Goal: Task Accomplishment & Management: Manage account settings

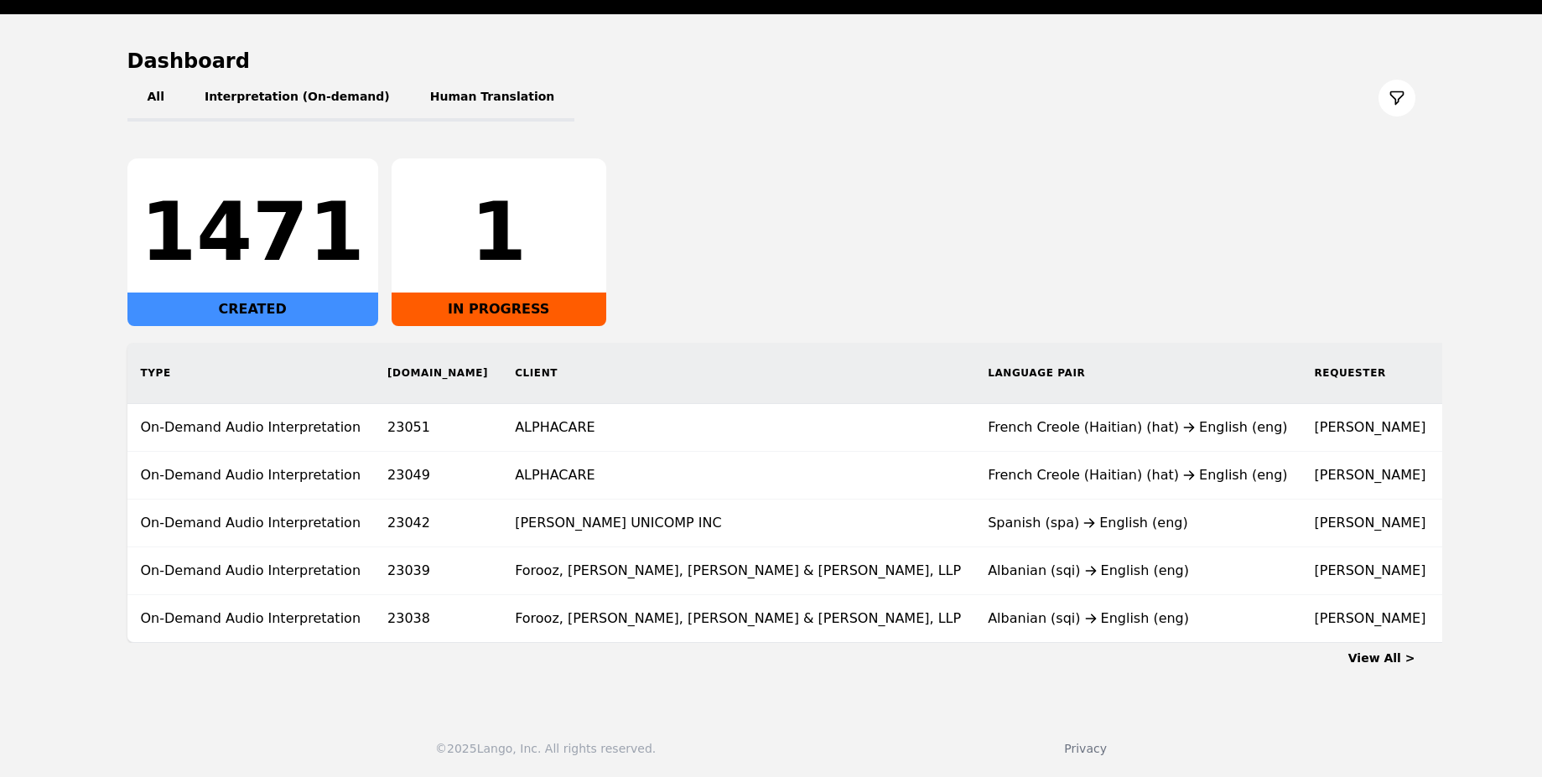
scroll to position [150, 0]
click at [1405, 655] on link "View All >" at bounding box center [1382, 658] width 67 height 13
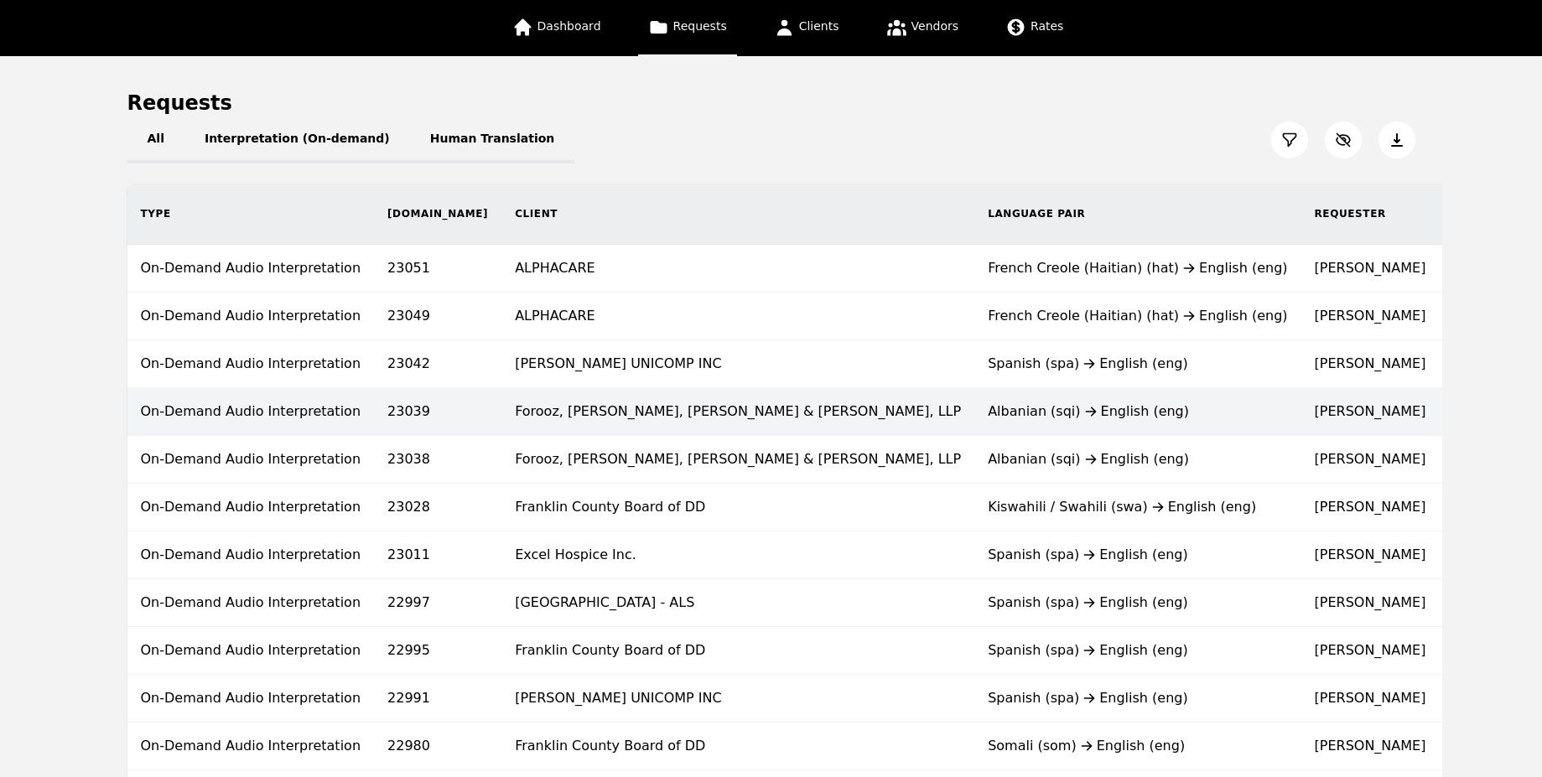
scroll to position [91, 0]
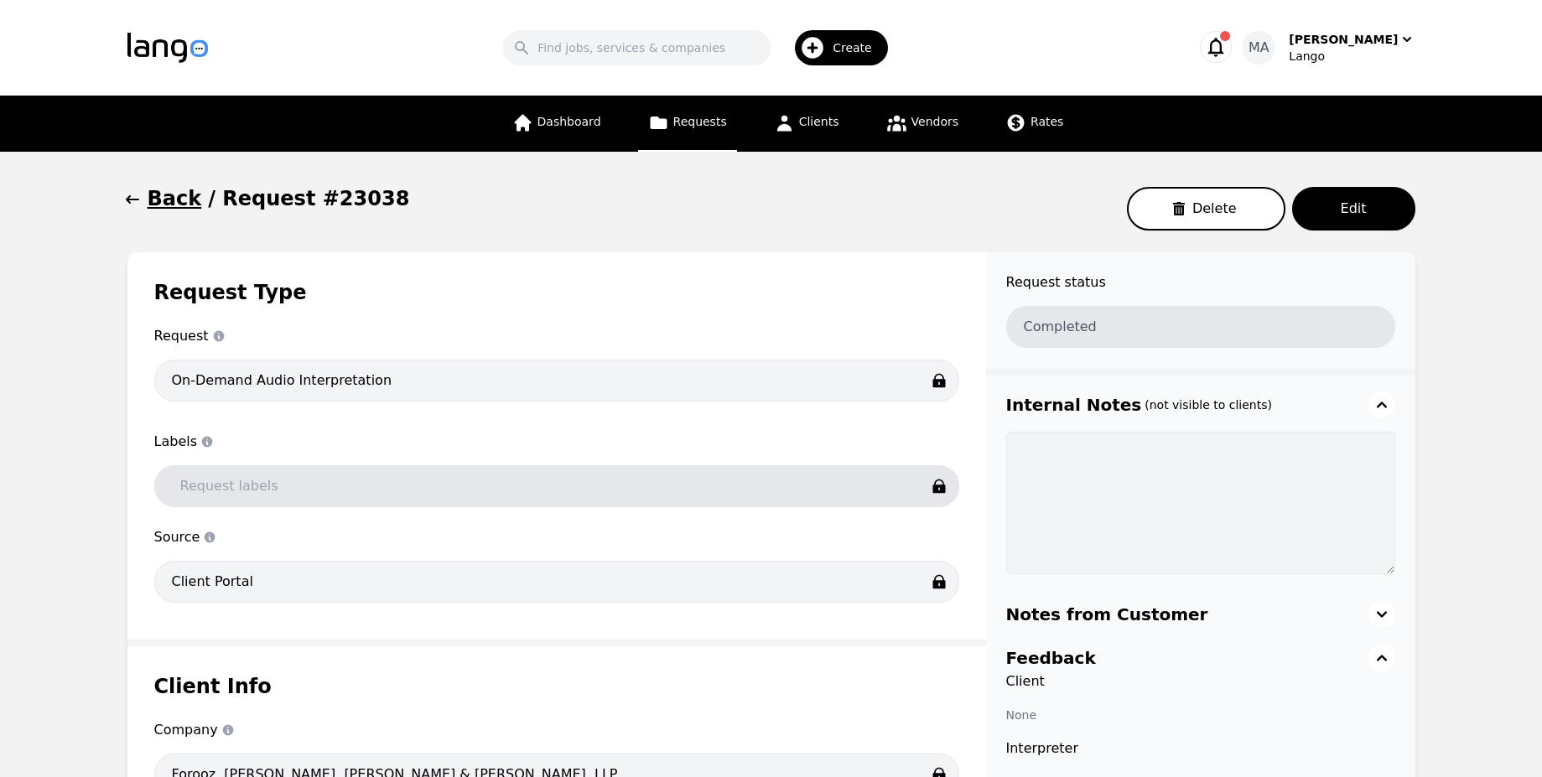
click at [181, 201] on h1 "Back" at bounding box center [175, 198] width 55 height 27
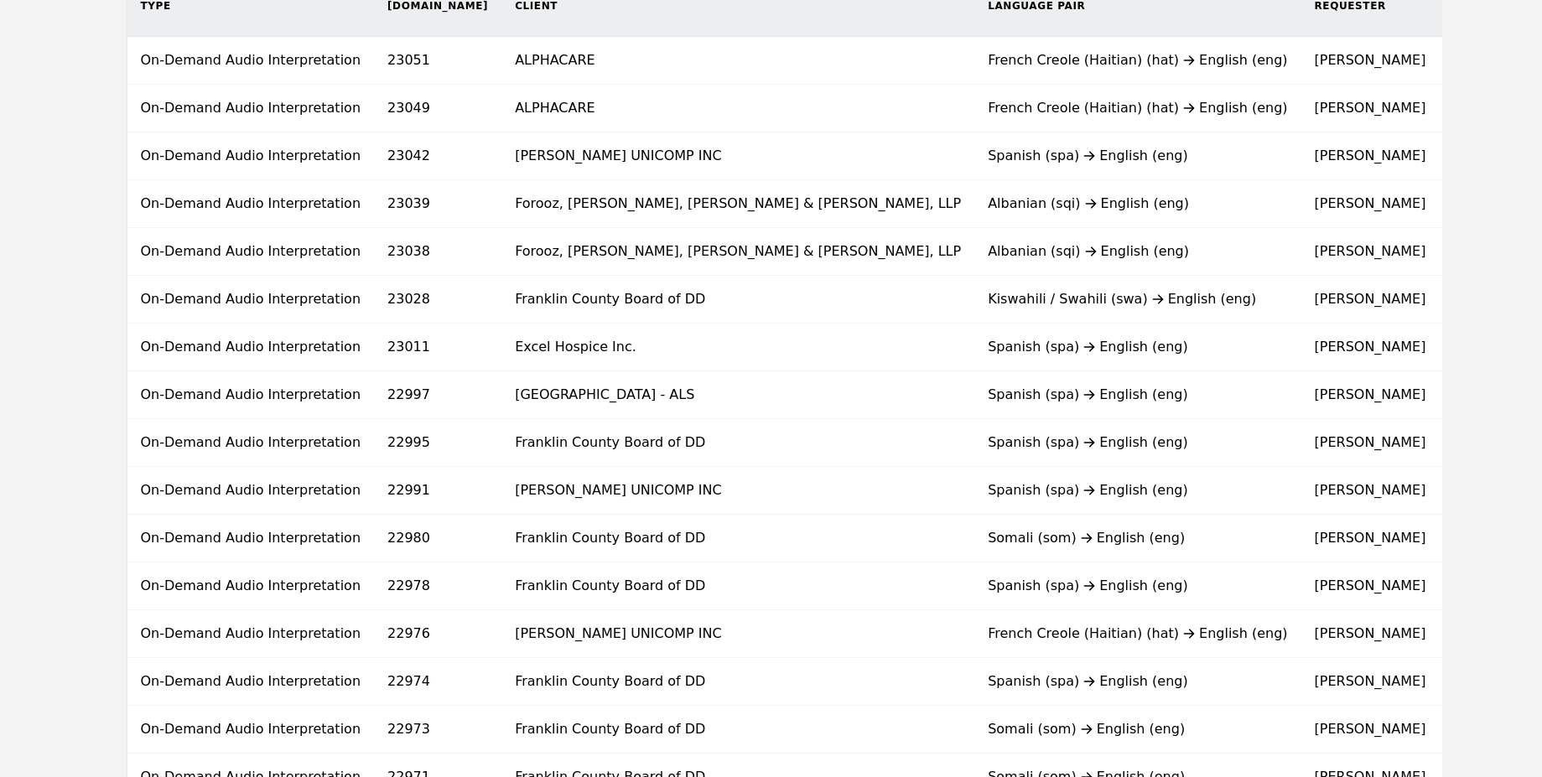
scroll to position [303, 0]
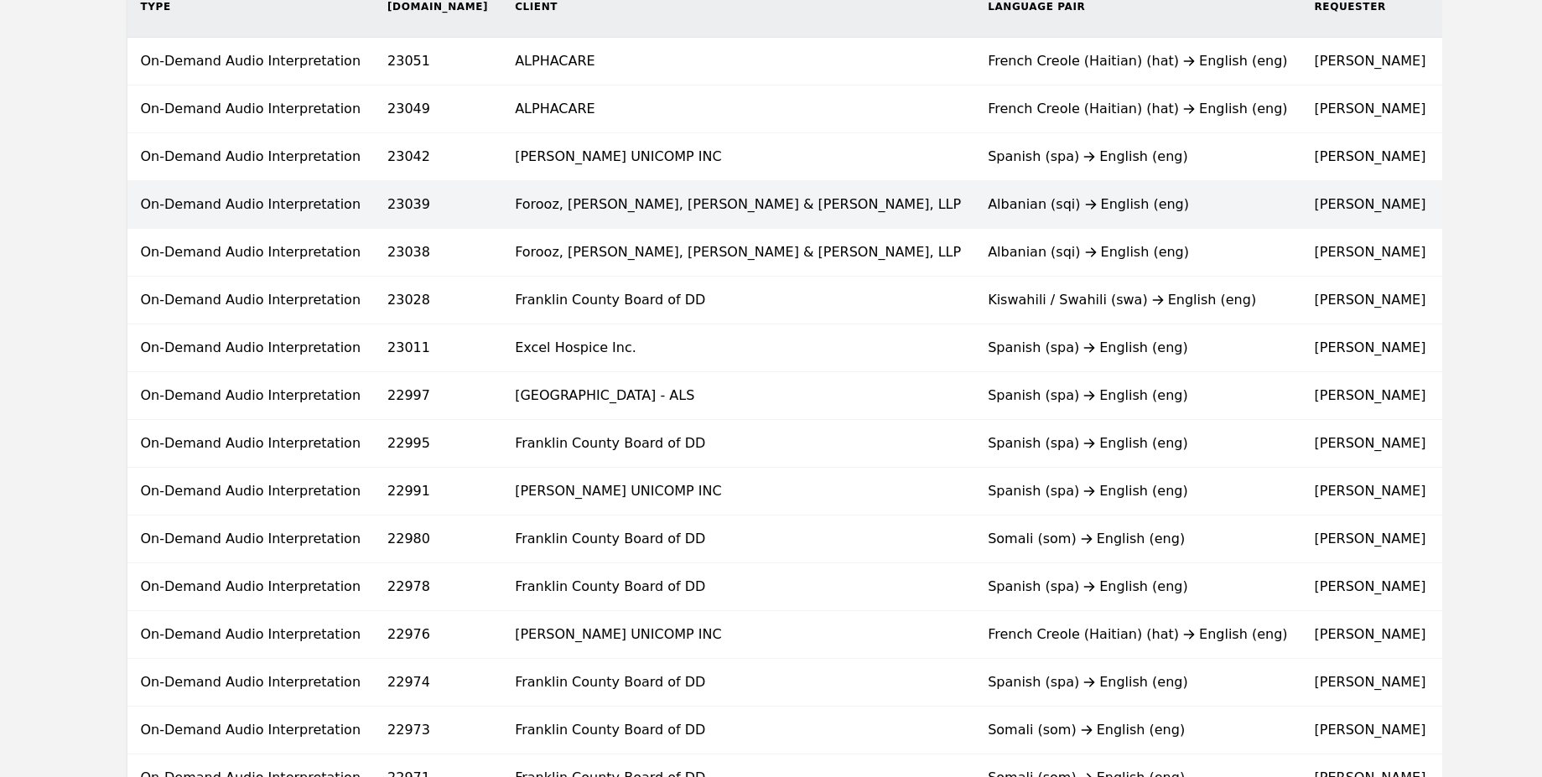
click at [524, 216] on td "Forooz, [PERSON_NAME], [PERSON_NAME] & [PERSON_NAME], LLP" at bounding box center [738, 205] width 473 height 48
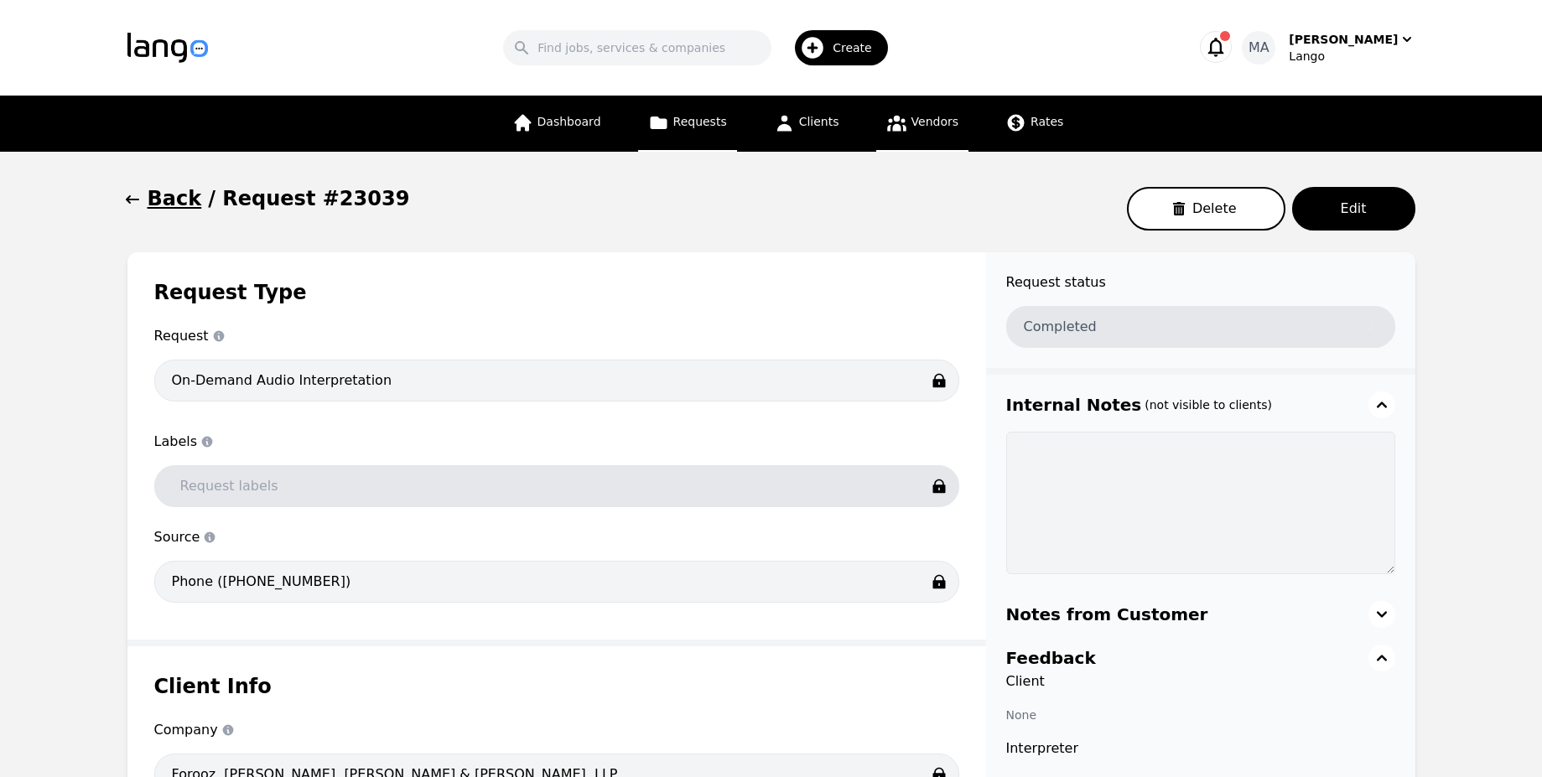
click at [895, 133] on icon at bounding box center [896, 122] width 21 height 21
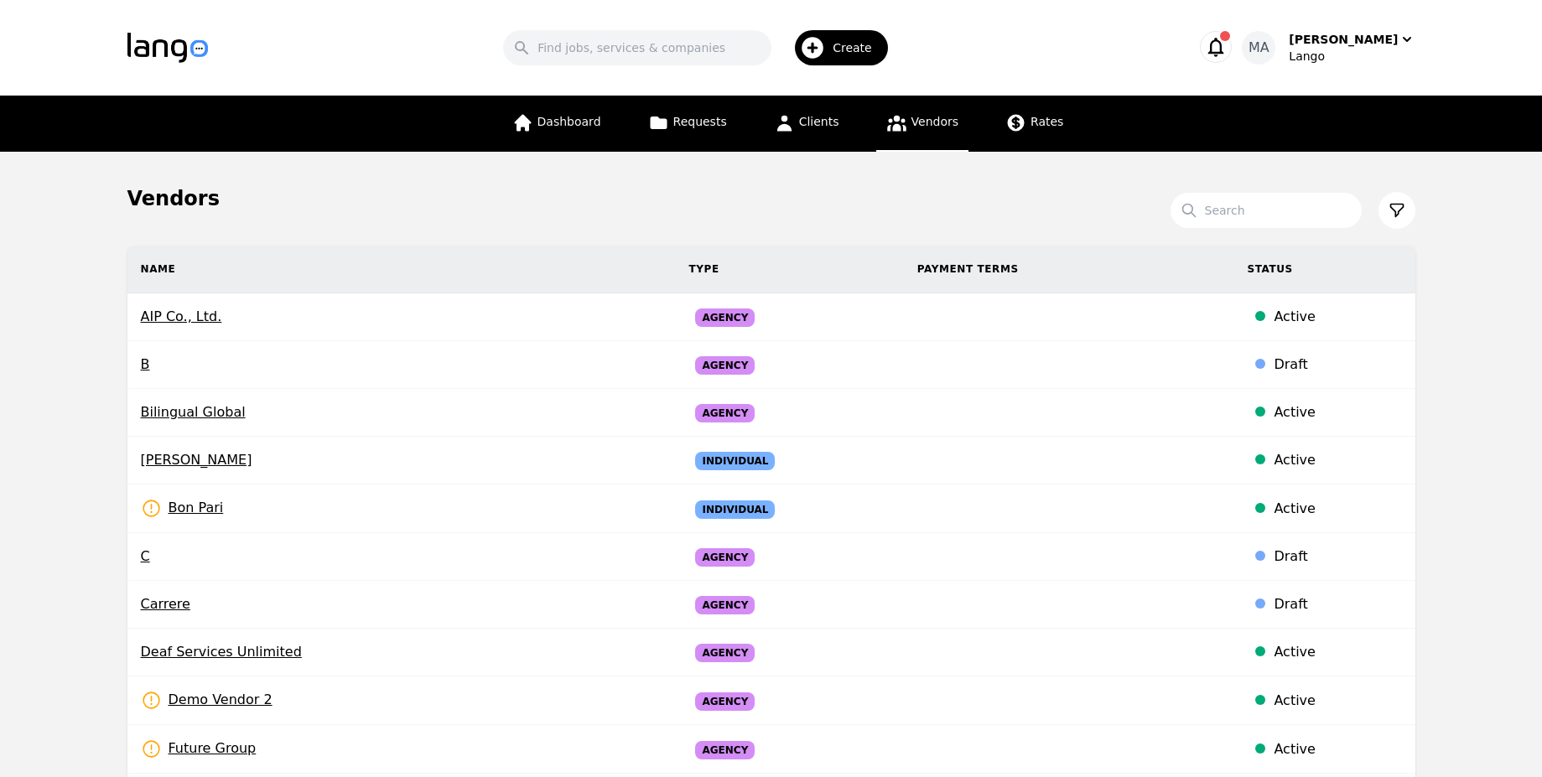
click at [1228, 46] on icon "button" at bounding box center [1215, 46] width 23 height 23
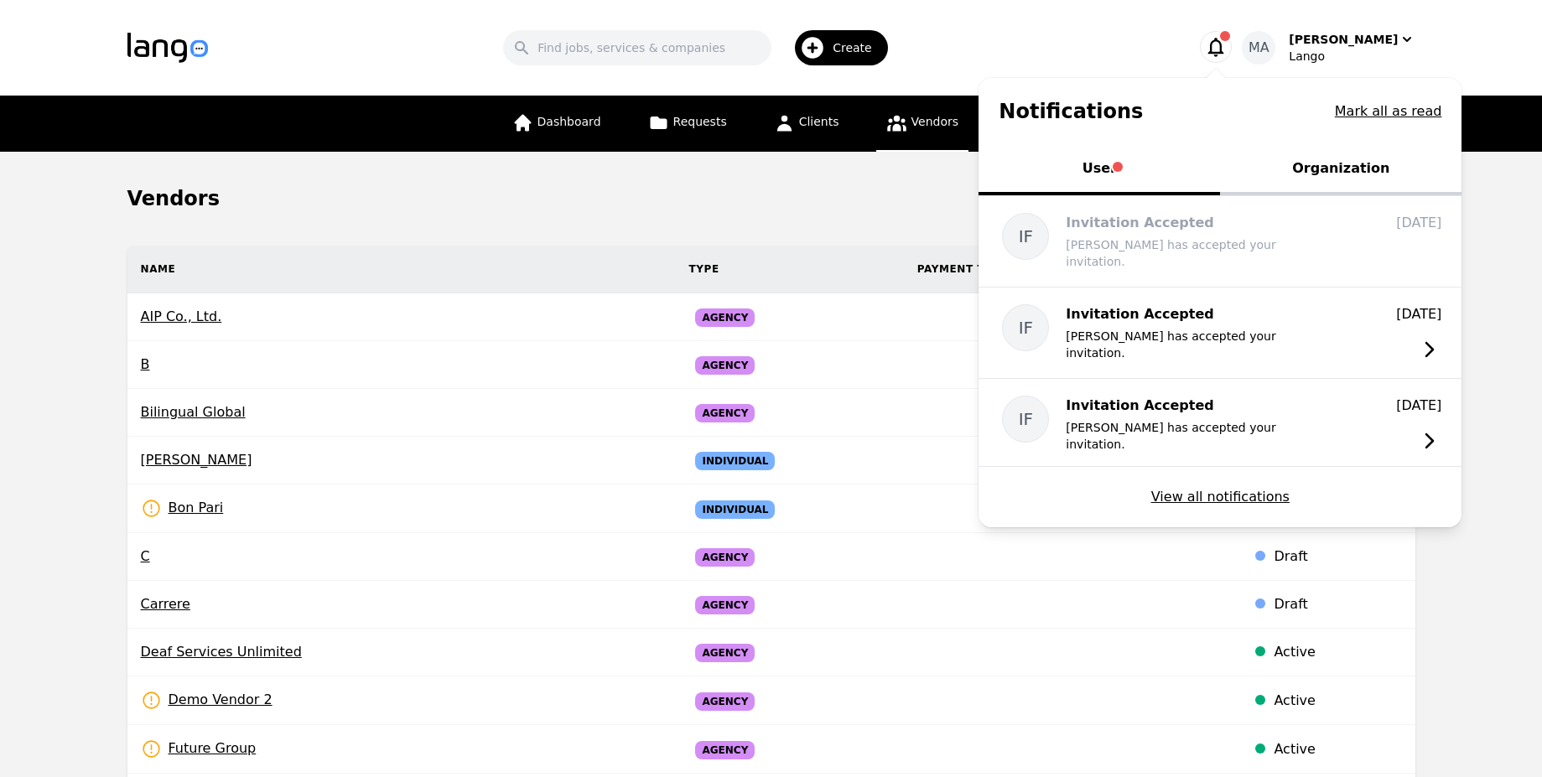
click at [1228, 46] on icon "button" at bounding box center [1215, 46] width 23 height 23
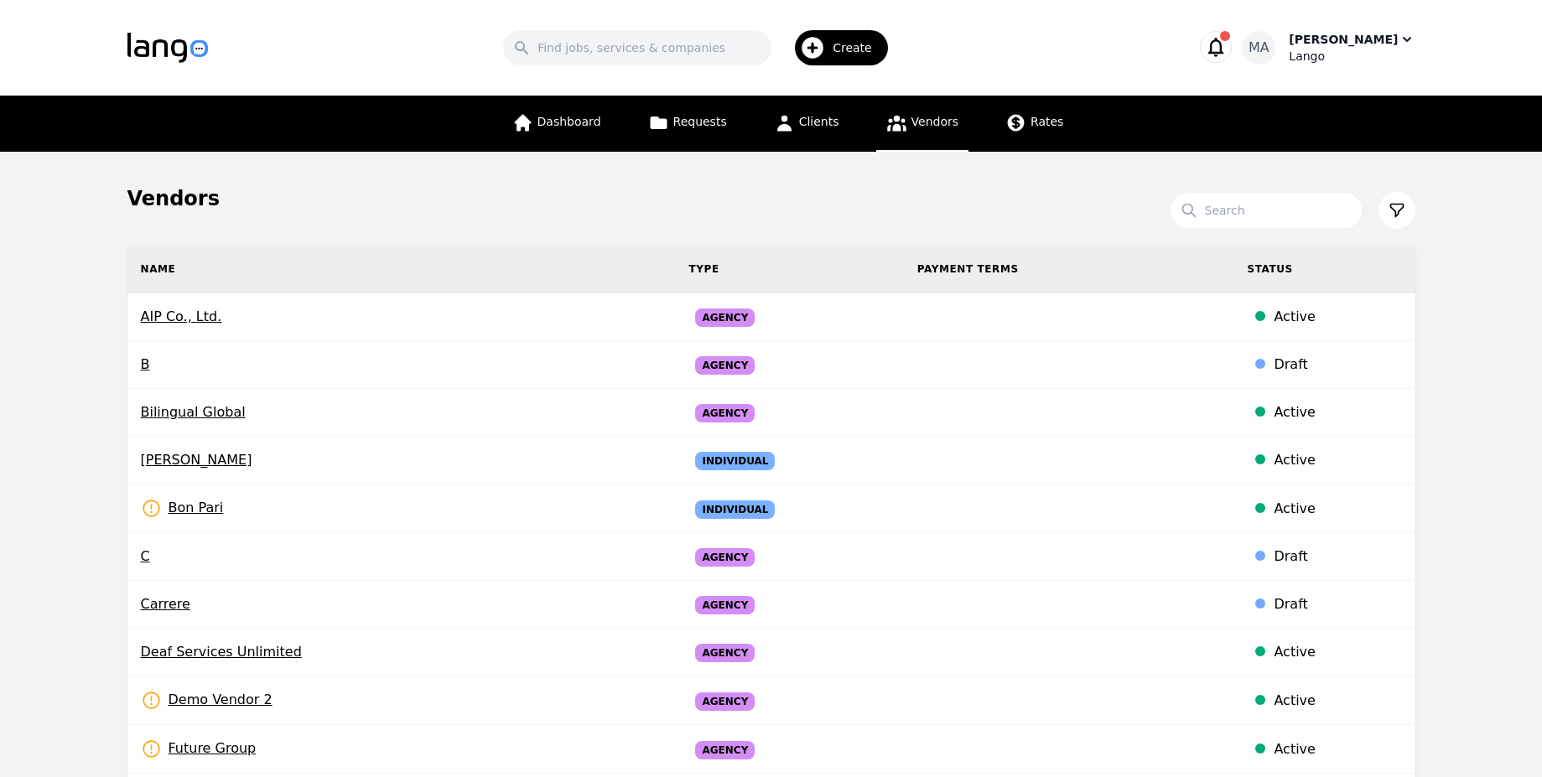
click at [1340, 50] on div "Lango" at bounding box center [1352, 56] width 126 height 17
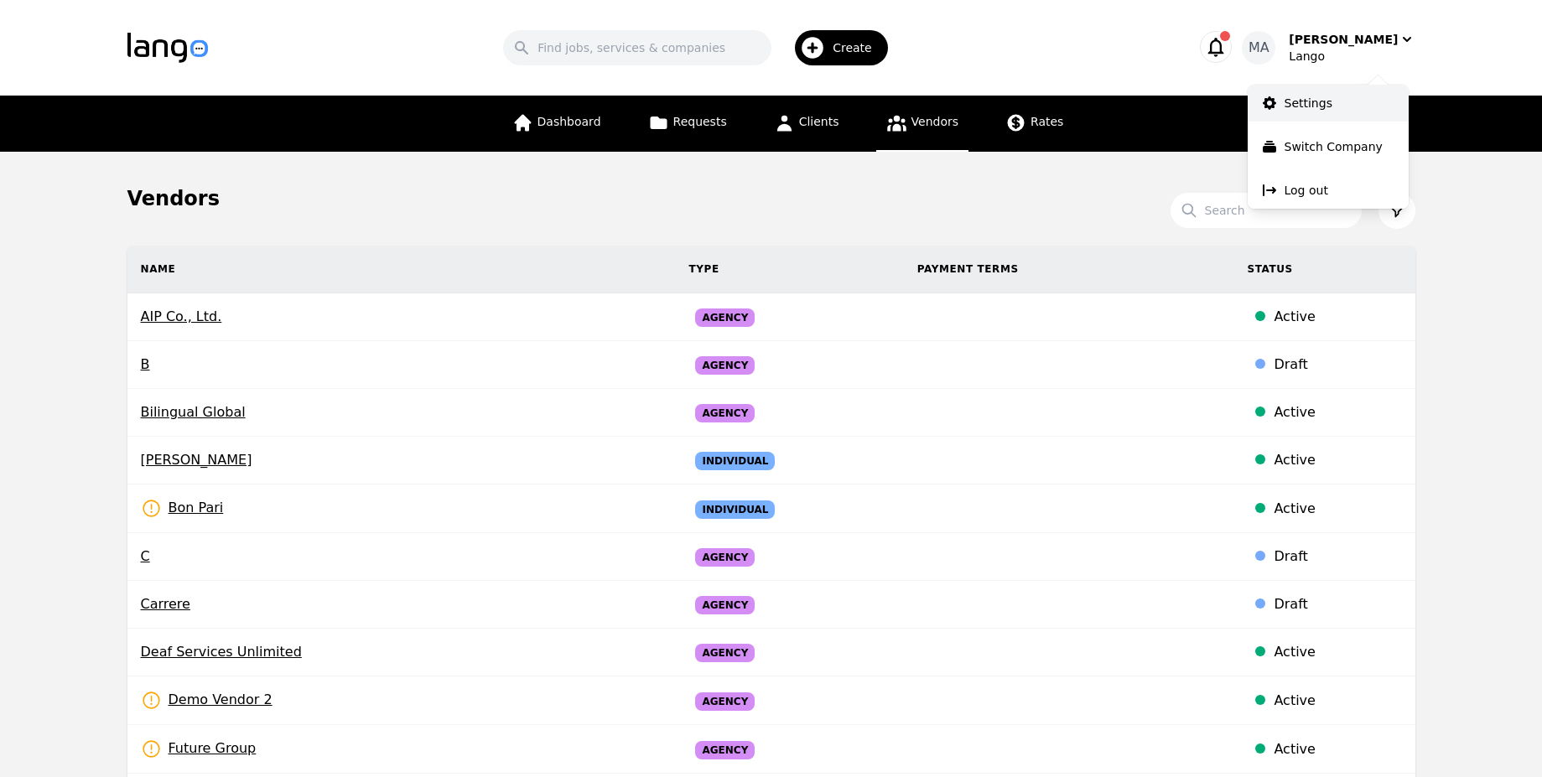
click at [1313, 96] on p "Settings" at bounding box center [1309, 103] width 48 height 17
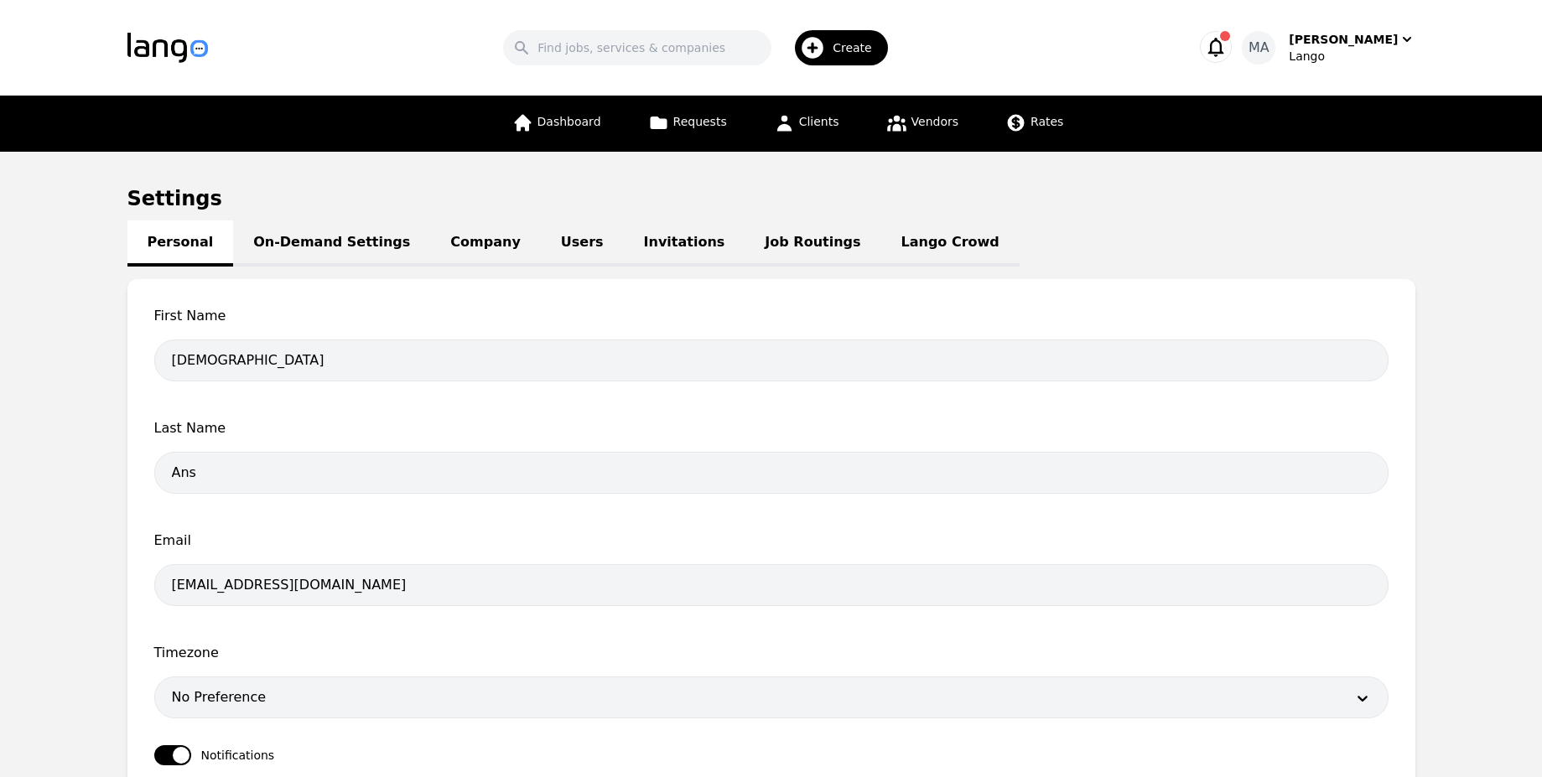
click at [489, 247] on link "Company" at bounding box center [485, 244] width 110 height 46
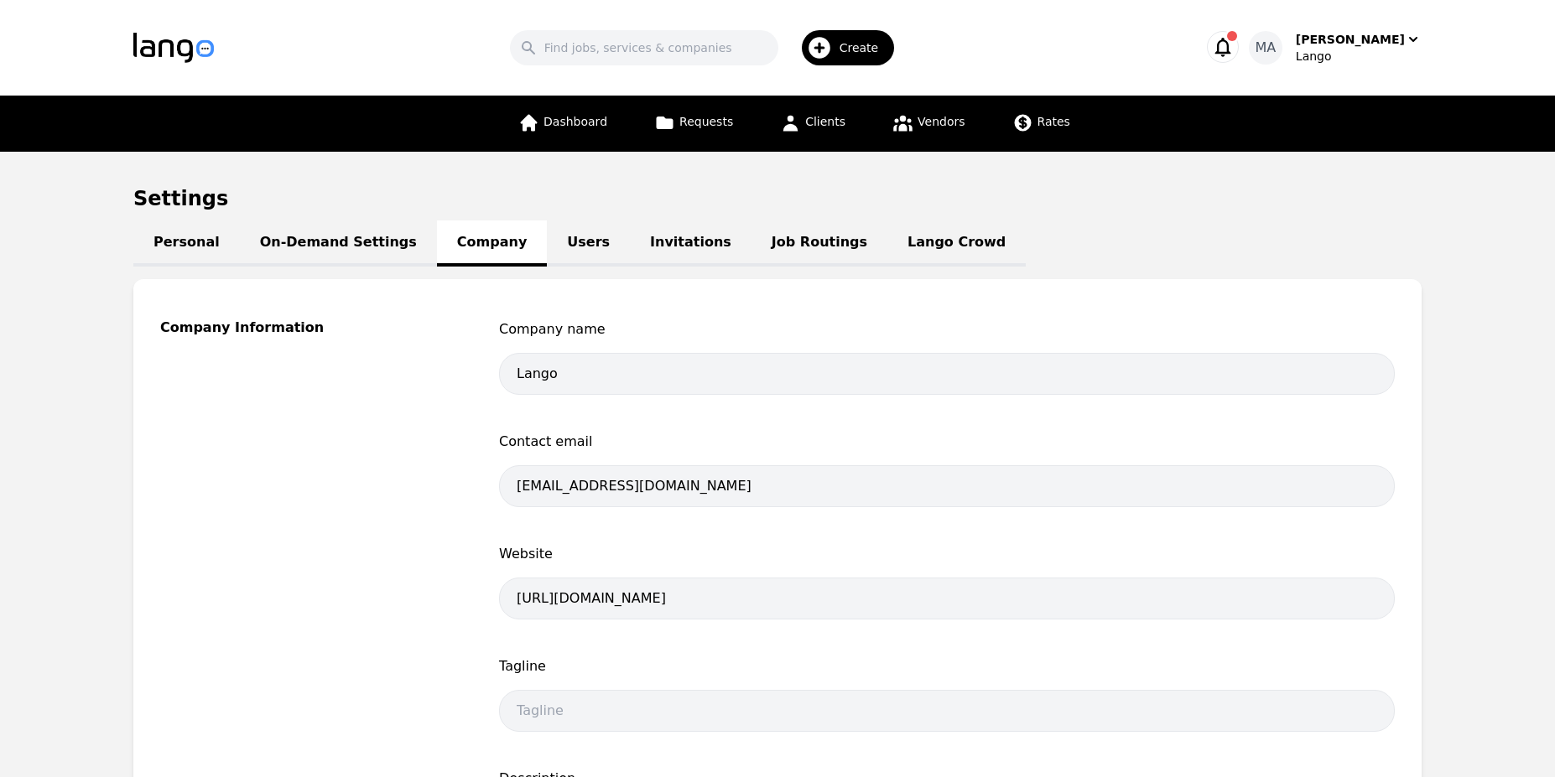
click at [547, 242] on link "Users" at bounding box center [588, 244] width 83 height 46
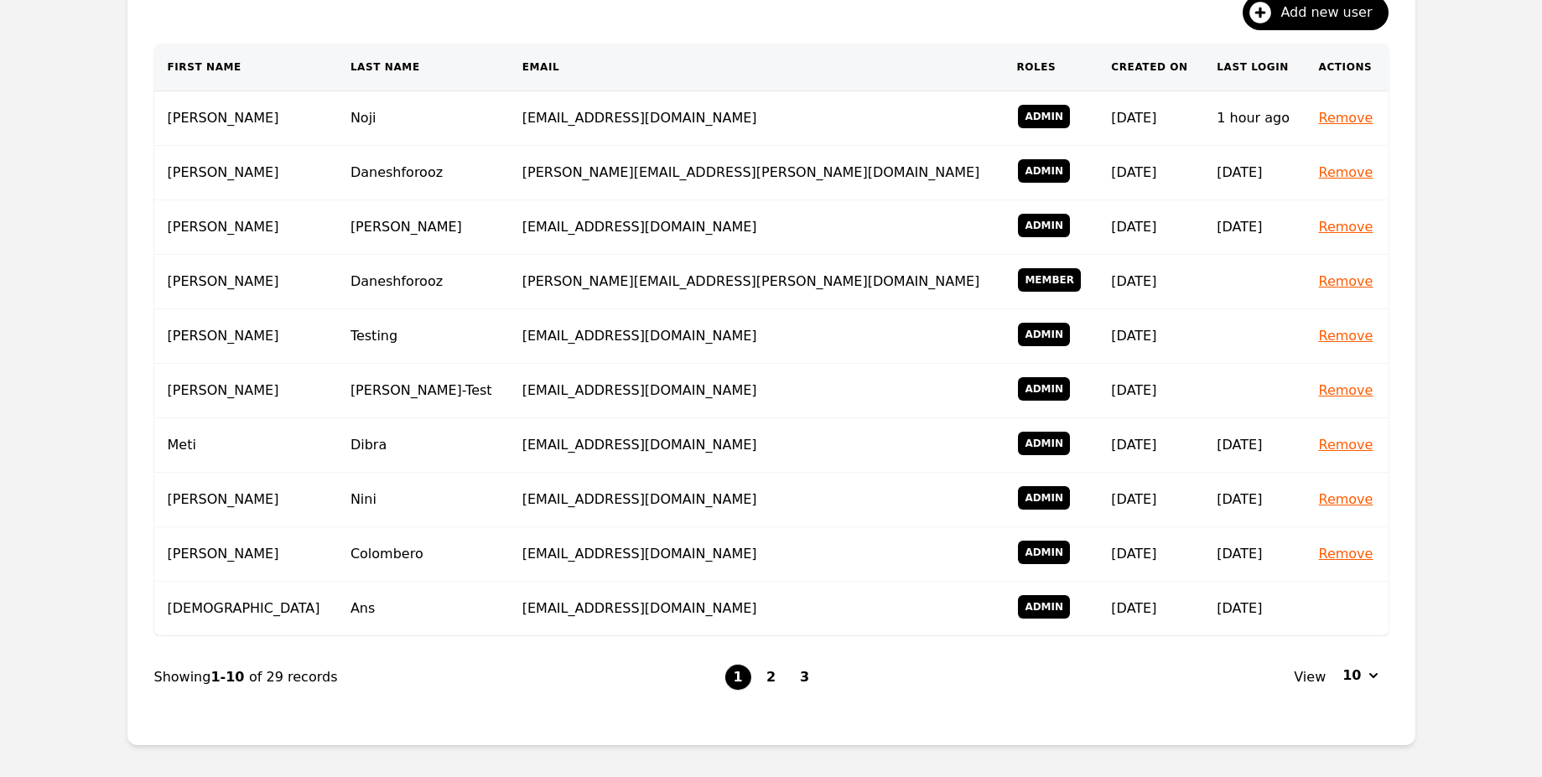
scroll to position [315, 0]
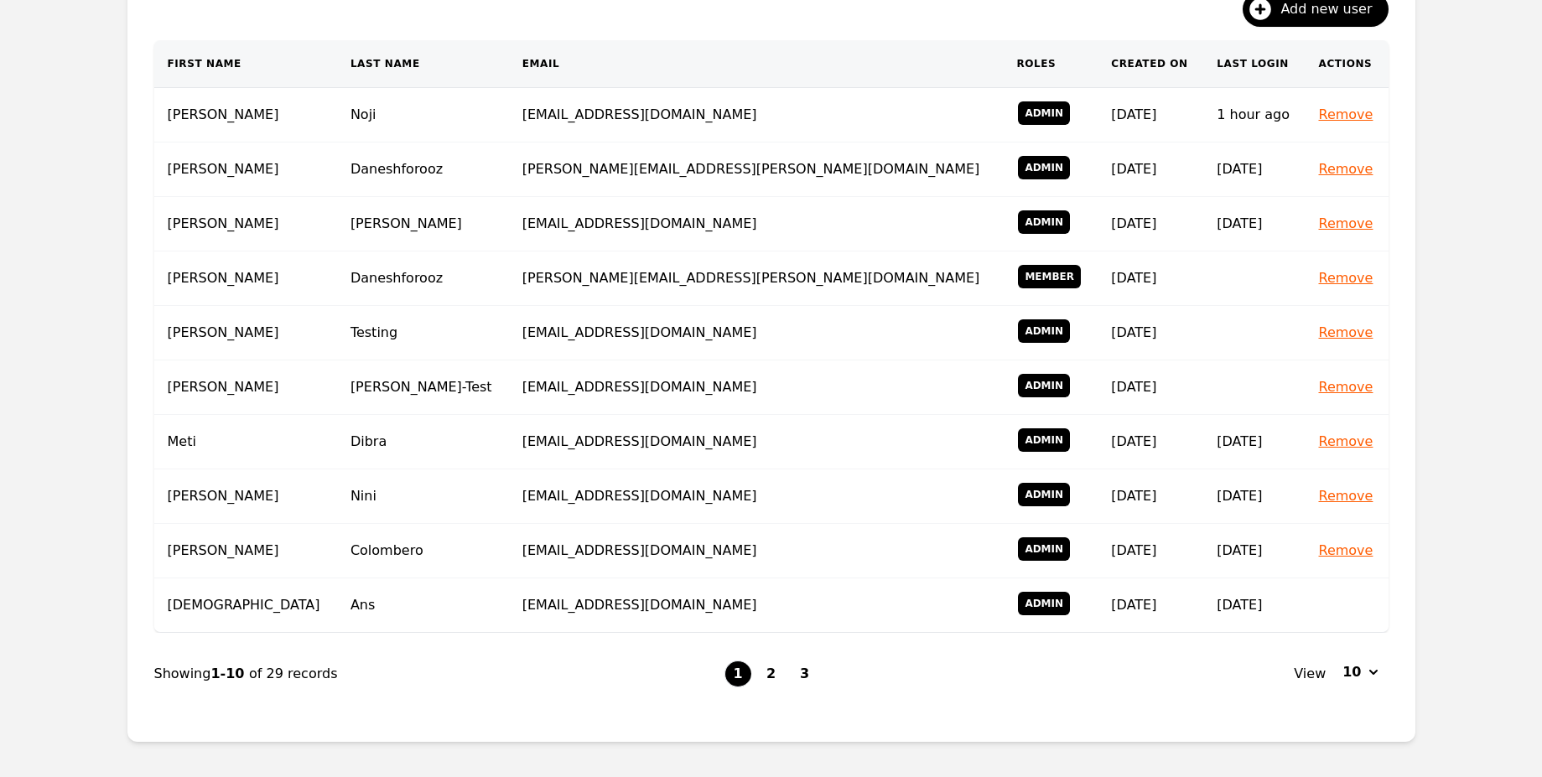
click at [758, 661] on li "2" at bounding box center [771, 674] width 27 height 27
click at [775, 669] on button "2" at bounding box center [771, 674] width 27 height 27
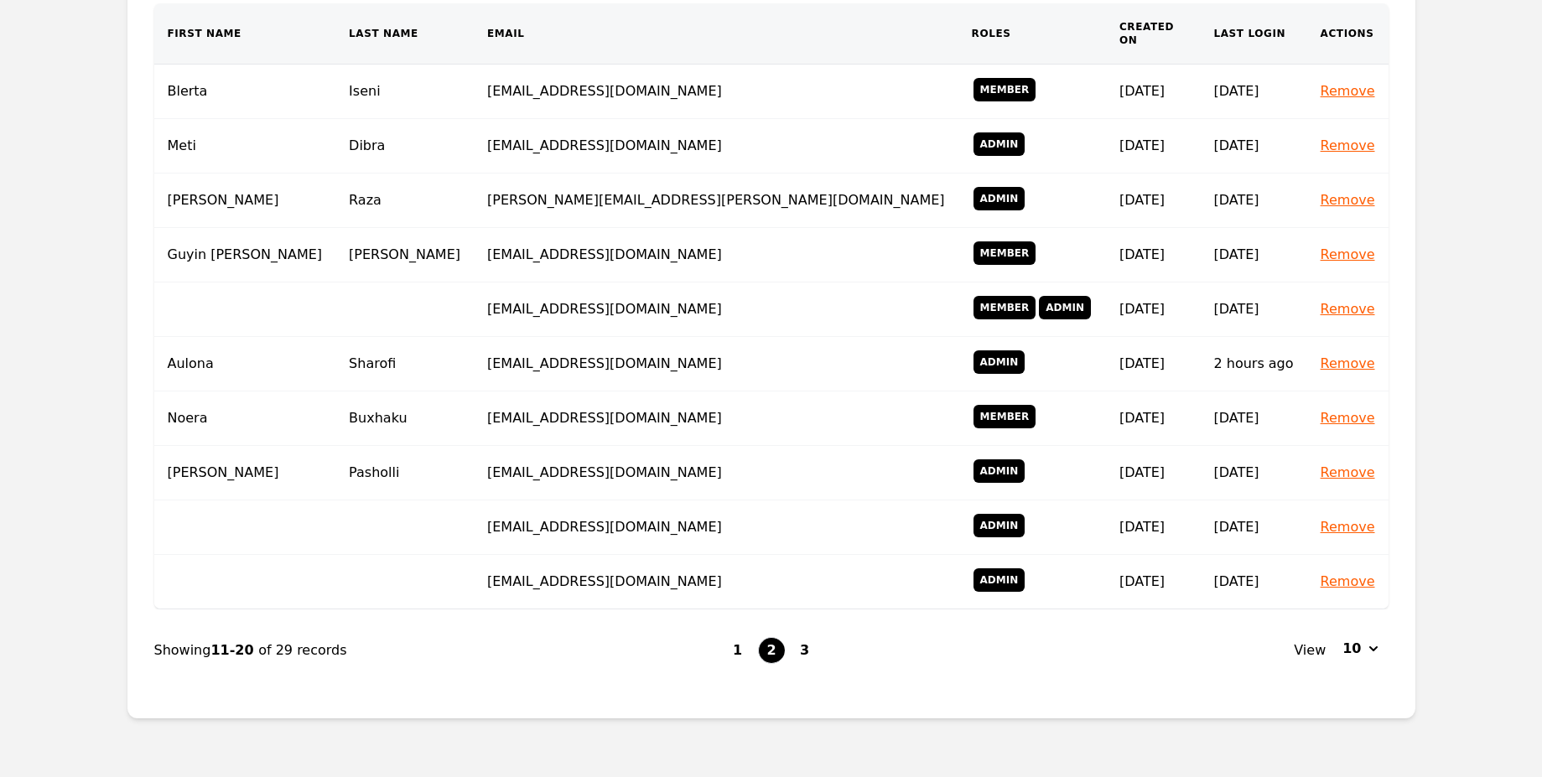
scroll to position [356, 0]
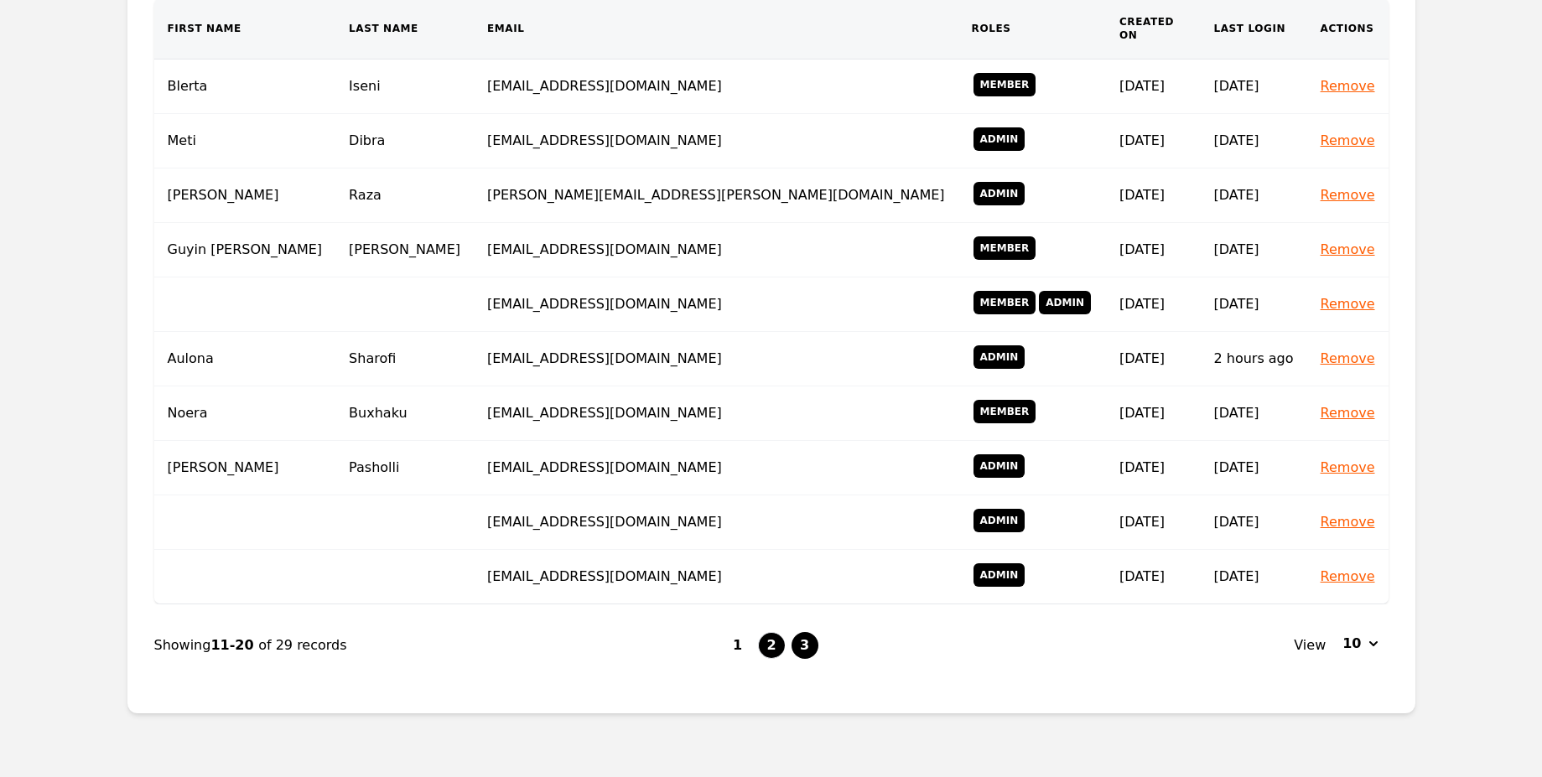
click at [798, 634] on button "3" at bounding box center [805, 645] width 27 height 27
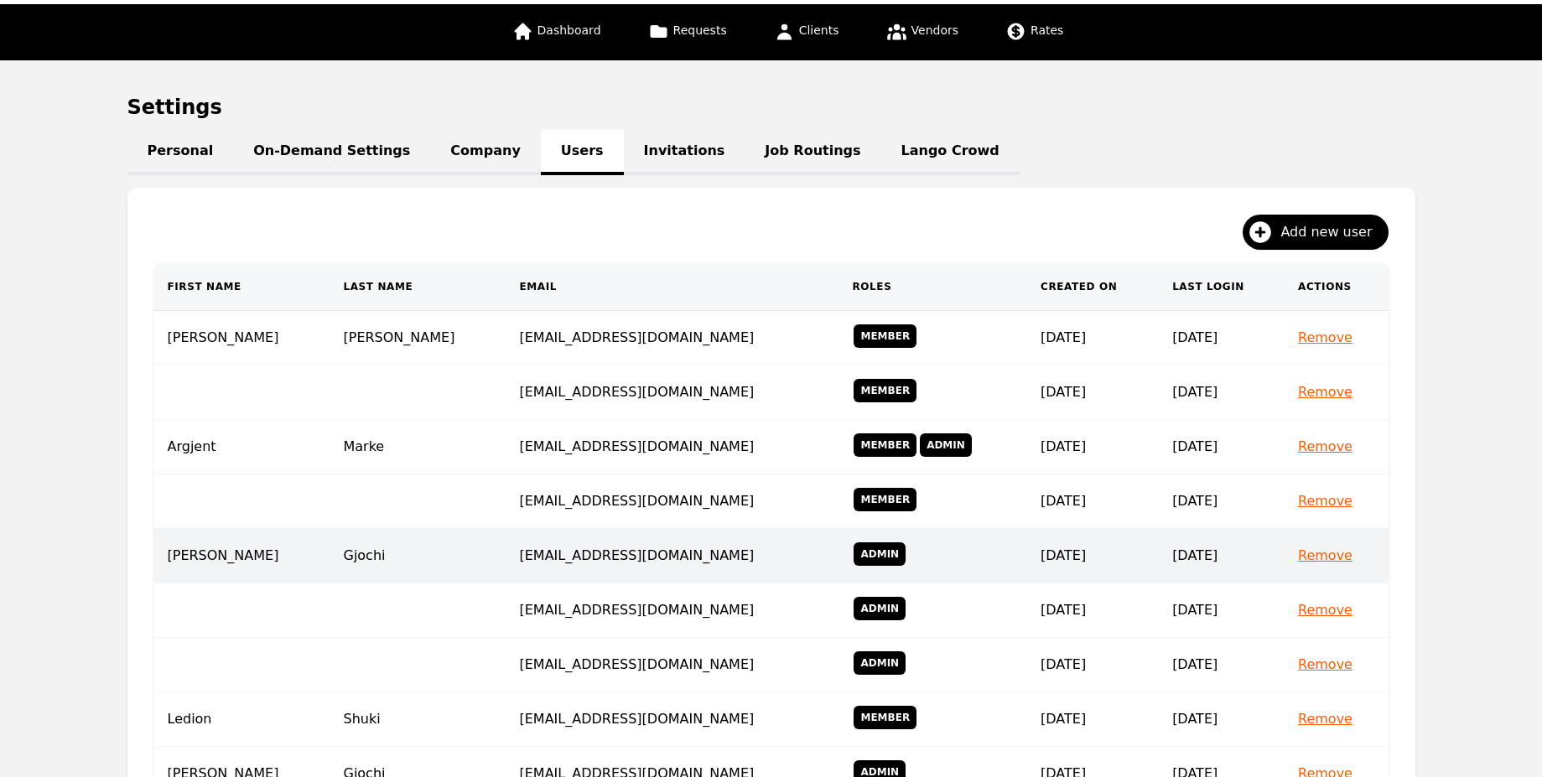
scroll to position [84, 0]
